Goal: Information Seeking & Learning: Learn about a topic

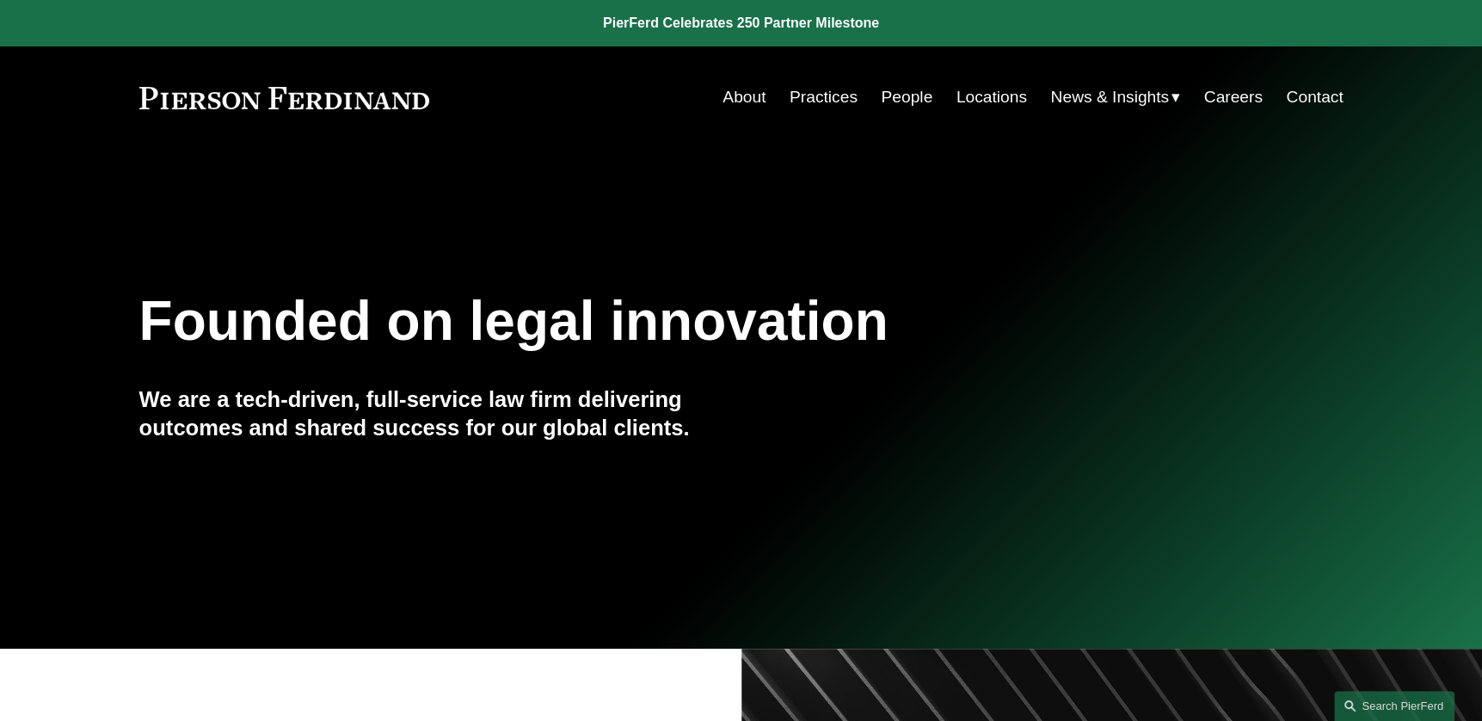
click at [1088, 102] on span "News & Insights" at bounding box center [1109, 98] width 119 height 30
click at [1097, 93] on span "News & Insights" at bounding box center [1109, 98] width 119 height 30
click at [0, 0] on span "News" at bounding box center [0, 0] width 0 height 0
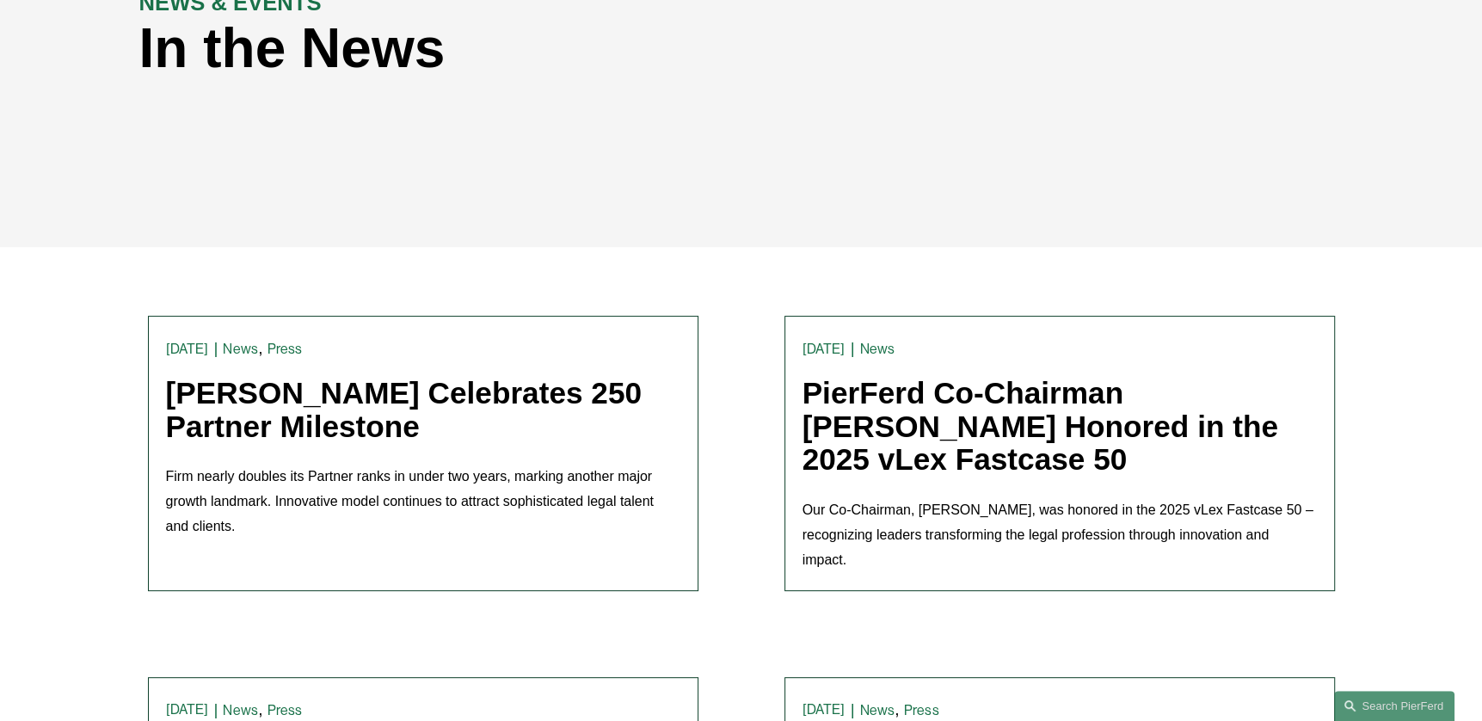
scroll to position [430, 0]
